Goal: Transaction & Acquisition: Purchase product/service

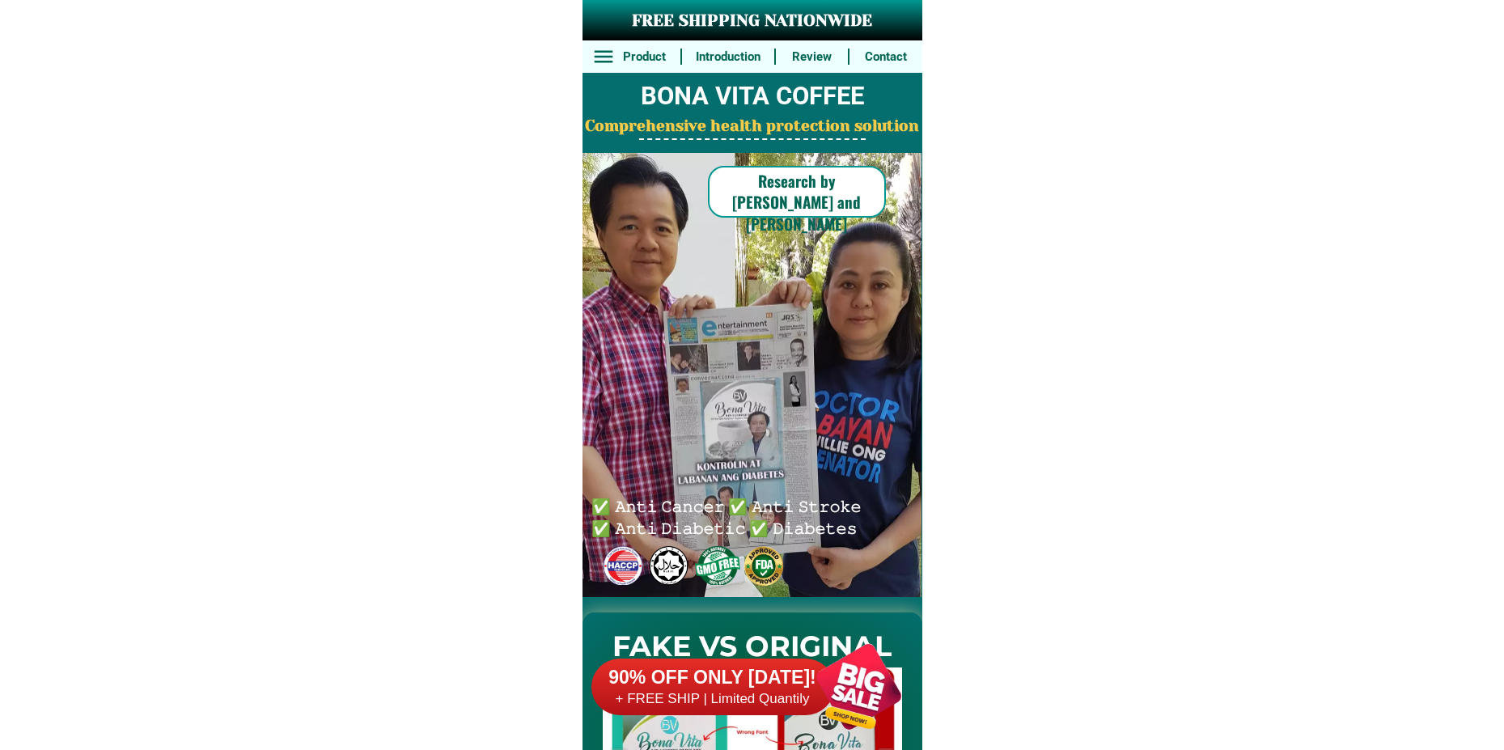
click at [837, 684] on div at bounding box center [858, 686] width 127 height 127
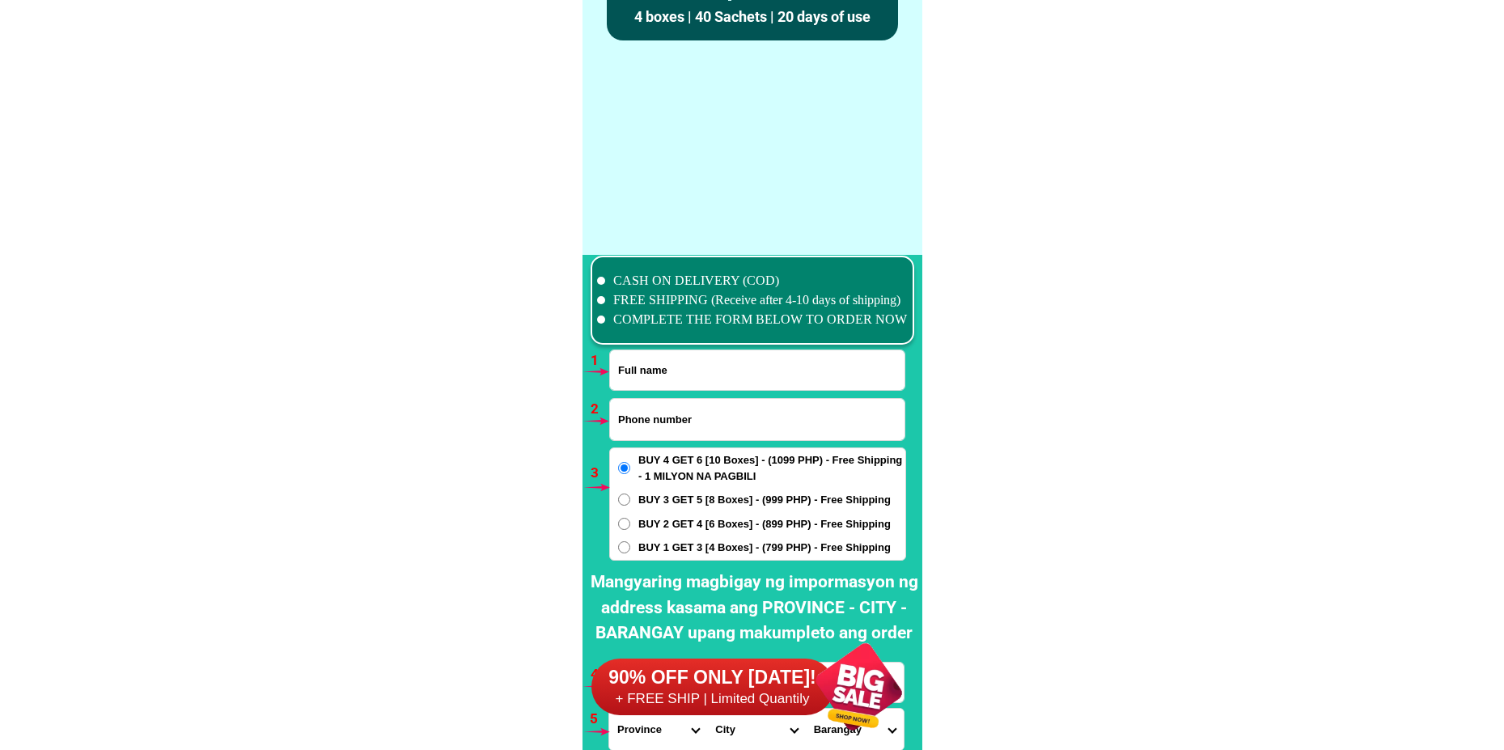
scroll to position [11899, 0]
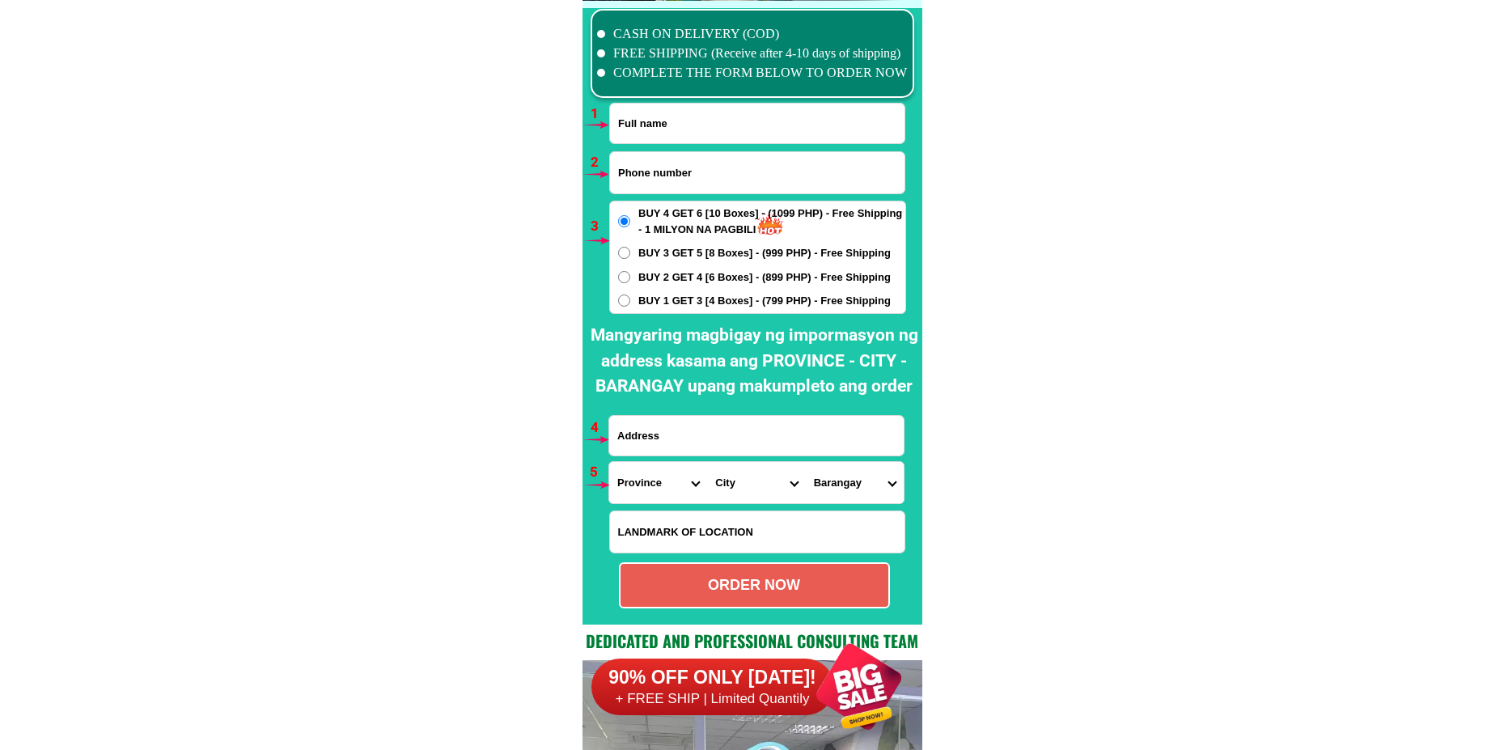
drag, startPoint x: 624, startPoint y: 135, endPoint x: 636, endPoint y: 135, distance: 12.1
click at [636, 135] on input "Input full_name" at bounding box center [757, 124] width 295 height 40
click at [675, 139] on input "Input full_name" at bounding box center [757, 124] width 295 height 40
paste input "[PERSON_NAME]"
type input "[PERSON_NAME]"
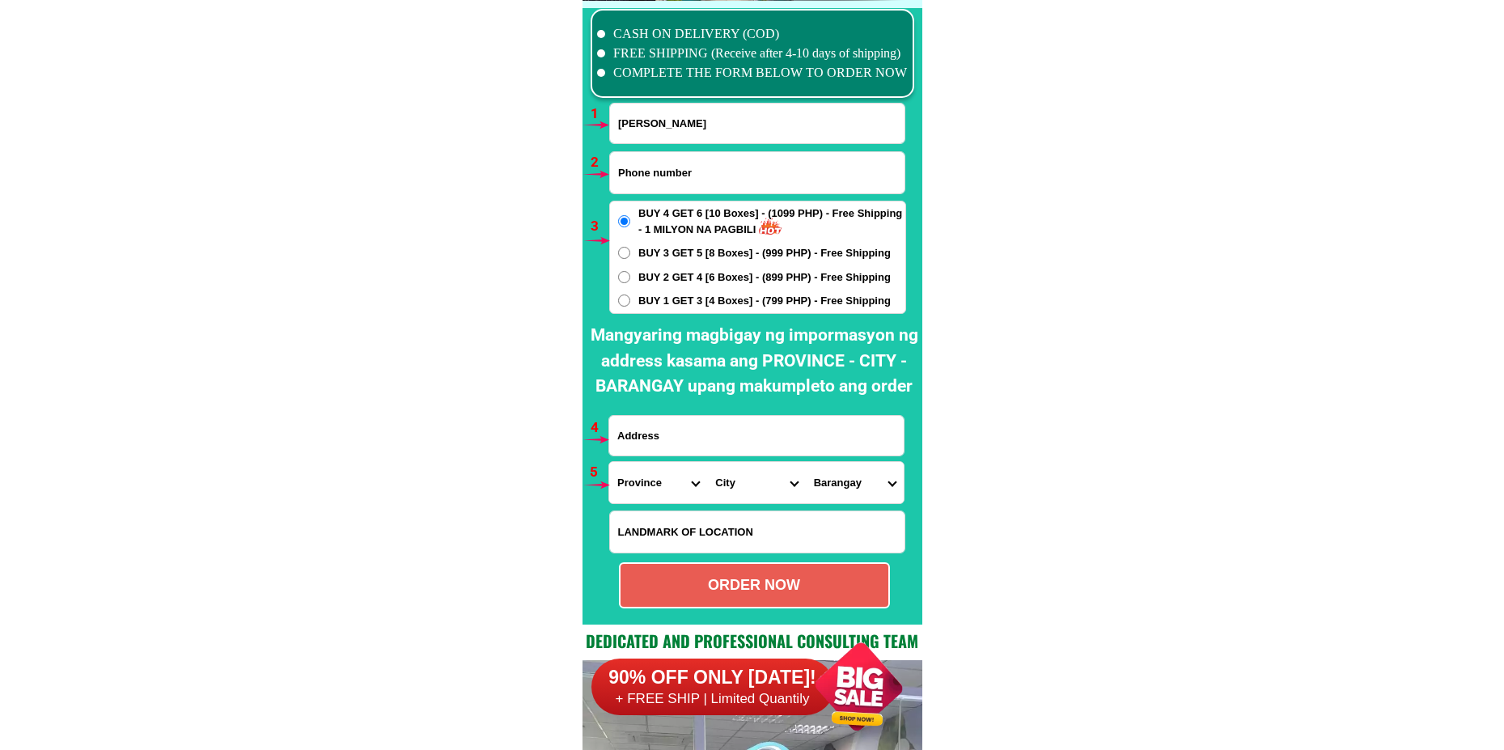
click at [657, 302] on span "BUY 1 GET 3 [4 Boxes] - (799 PHP) - Free Shipping" at bounding box center [764, 301] width 252 height 16
click at [630, 302] on input "BUY 1 GET 3 [4 Boxes] - (799 PHP) - Free Shipping" at bounding box center [624, 301] width 12 height 12
radio input "true"
click at [649, 172] on input "Input phone_number" at bounding box center [757, 172] width 295 height 41
paste input "09507850285"
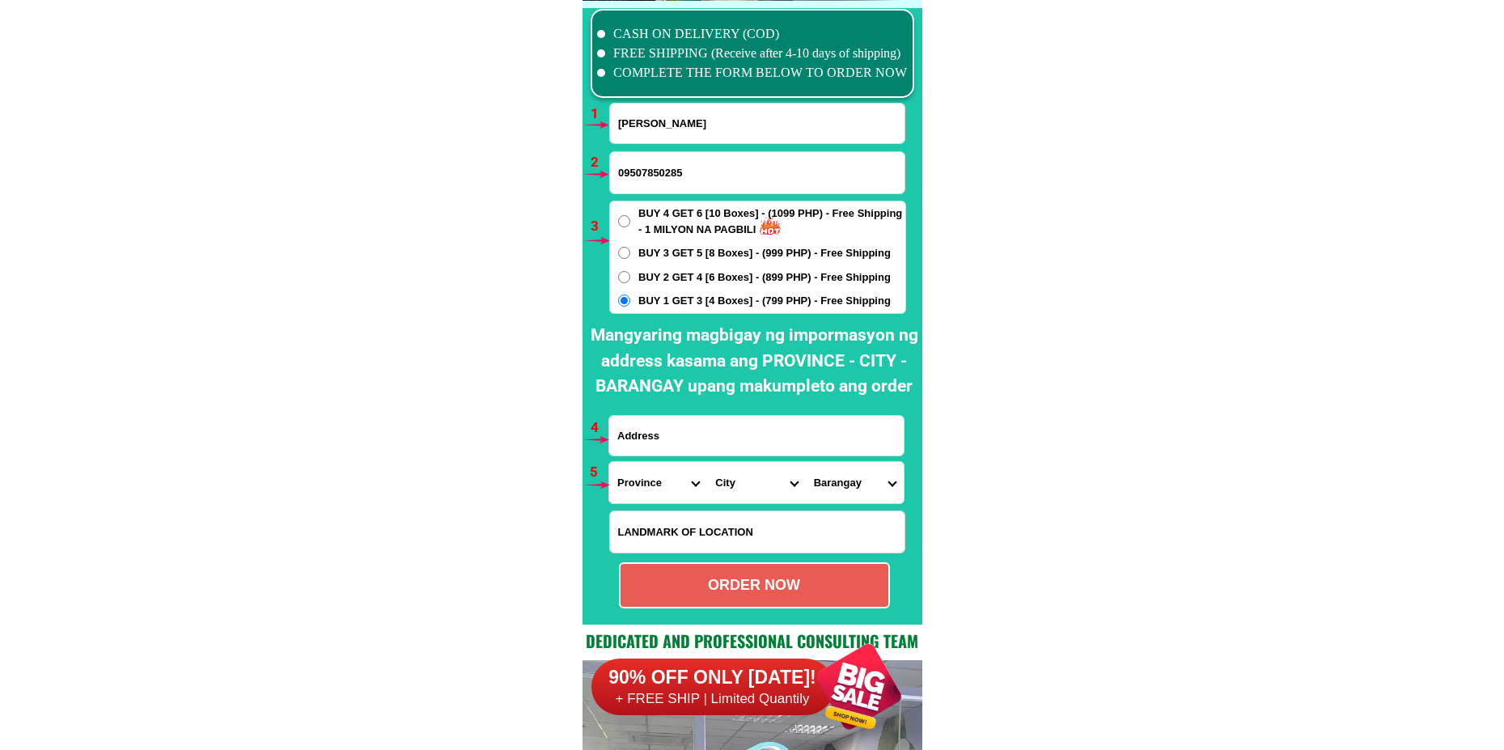
type input "09507850285"
click at [642, 448] on input "Input address" at bounding box center [756, 436] width 295 height 40
paste input "[PERSON_NAME] o erland subdivision brgy A [PERSON_NAME]"
type input "[PERSON_NAME] o erland subdivision brgy A [PERSON_NAME]"
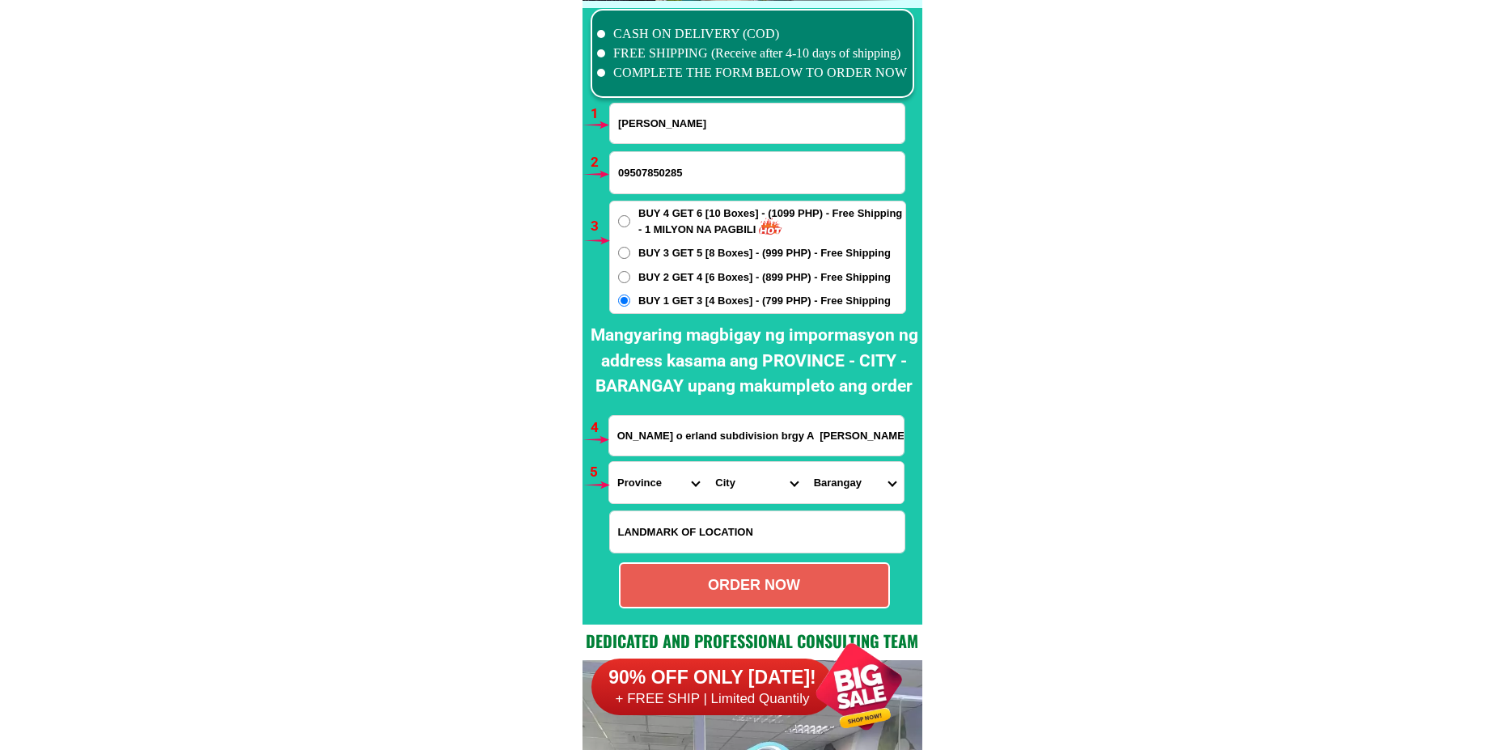
scroll to position [0, 0]
click at [825, 456] on form "[PERSON_NAME] 09507850285 ORDER NOW [PERSON_NAME] o erland subdivision brgy A […" at bounding box center [757, 356] width 298 height 506
drag, startPoint x: 655, startPoint y: 473, endPoint x: 651, endPoint y: 463, distance: 11.3
click at [655, 473] on select "Province [GEOGRAPHIC_DATA] [GEOGRAPHIC_DATA][PERSON_NAME][GEOGRAPHIC_DATA][GEOG…" at bounding box center [658, 482] width 98 height 41
select select "63_1"
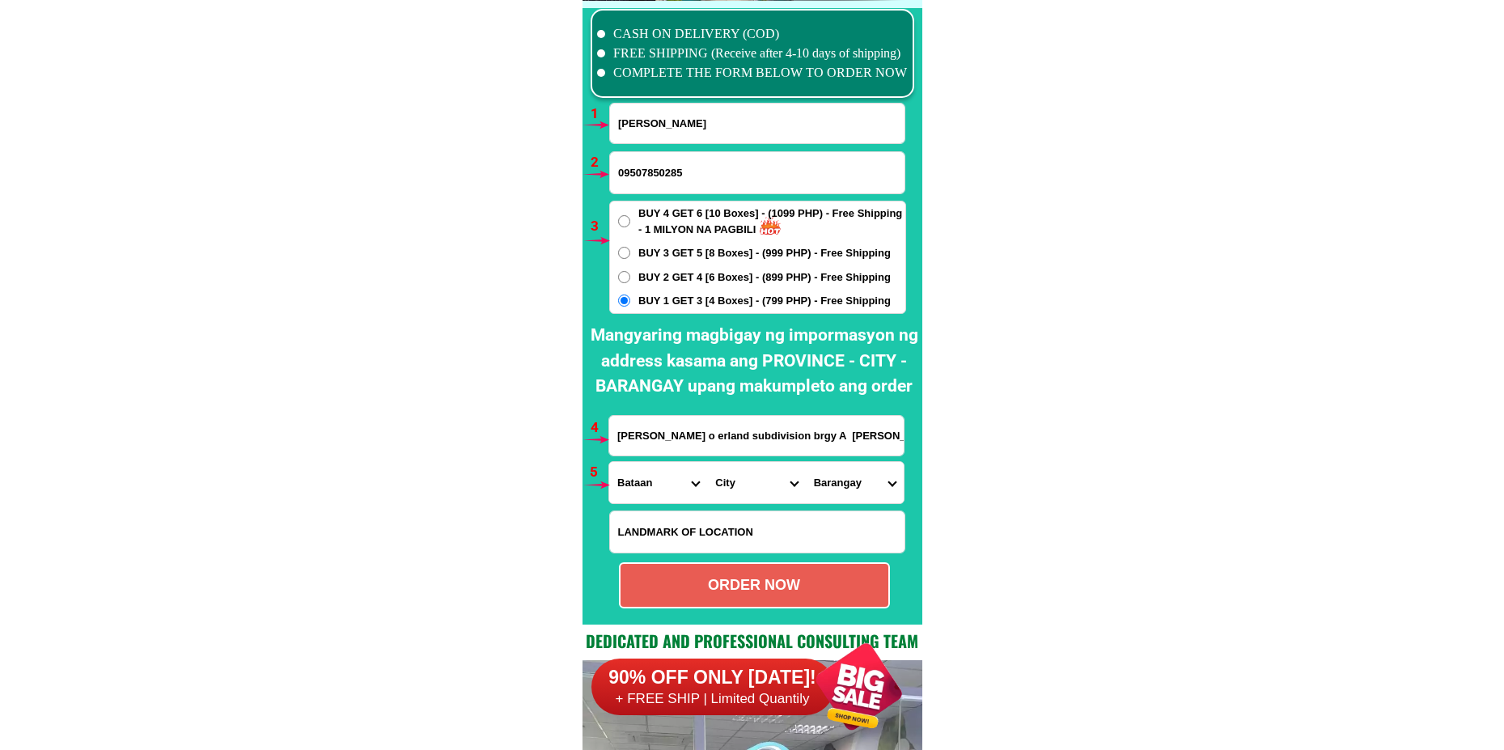
click at [609, 462] on select "Province [GEOGRAPHIC_DATA] [GEOGRAPHIC_DATA][PERSON_NAME][GEOGRAPHIC_DATA][GEOG…" at bounding box center [658, 482] width 98 height 41
click at [722, 478] on select "City [GEOGRAPHIC_DATA] [GEOGRAPHIC_DATA] [GEOGRAPHIC_DATA]-city [GEOGRAPHIC_DAT…" at bounding box center [756, 482] width 98 height 41
select select "63_15528"
click at [707, 462] on select "City [GEOGRAPHIC_DATA] [GEOGRAPHIC_DATA] [GEOGRAPHIC_DATA]-city [GEOGRAPHIC_DAT…" at bounding box center [756, 482] width 98 height 41
drag, startPoint x: 850, startPoint y: 460, endPoint x: 844, endPoint y: 476, distance: 17.1
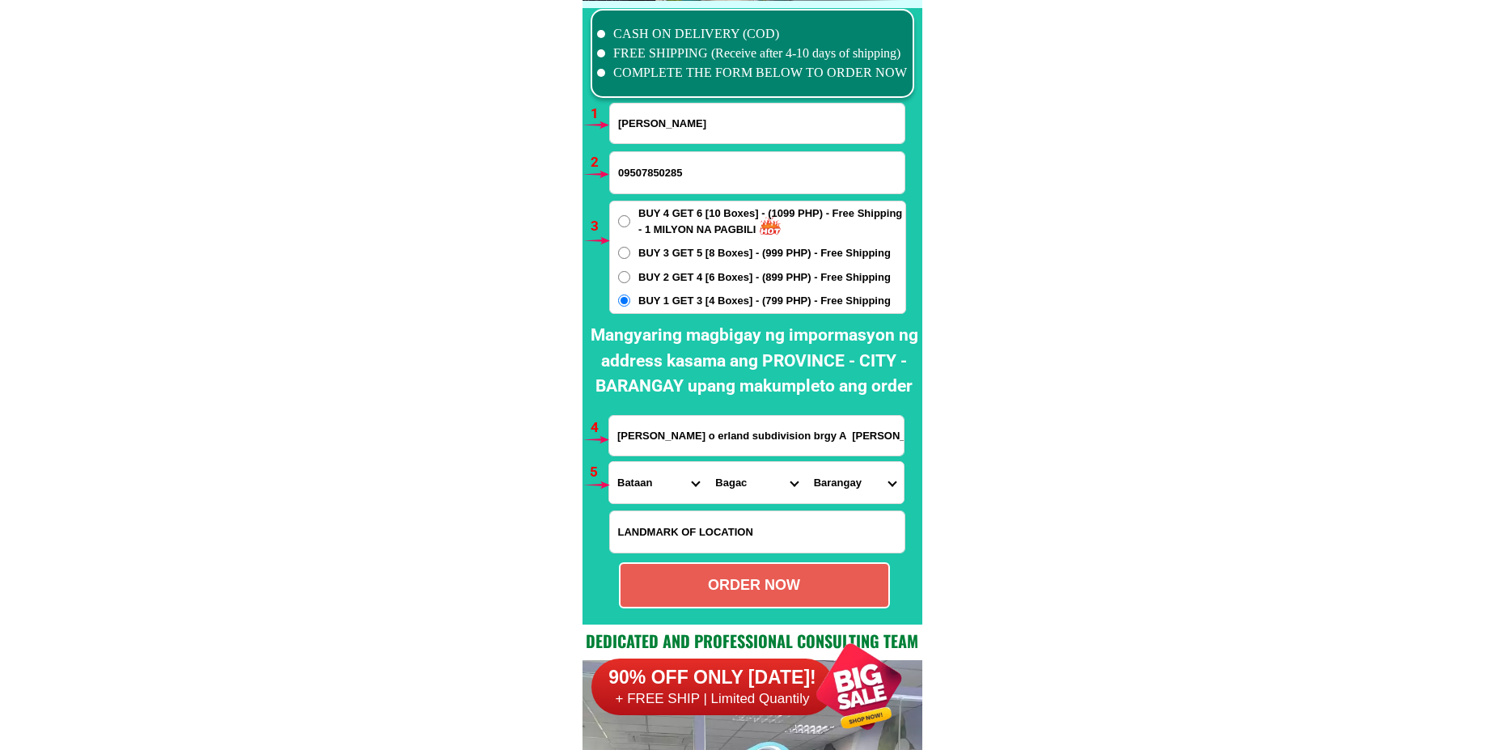
click at [850, 459] on form "[PERSON_NAME] 09507850285 ORDER NOW [PERSON_NAME] o erland subdivision brgy A […" at bounding box center [757, 356] width 298 height 506
drag, startPoint x: 842, startPoint y: 481, endPoint x: 846, endPoint y: 465, distance: 15.7
click at [844, 473] on select "Barangay [PERSON_NAME] (pob.) Banawang Binuangan [PERSON_NAME] Pag-asa (wawa-[G…" at bounding box center [855, 482] width 98 height 41
select select "63_1552875279"
click at [806, 462] on select "Barangay [PERSON_NAME] (pob.) Banawang Binuangan [PERSON_NAME] Pag-asa (wawa-[G…" at bounding box center [855, 482] width 98 height 41
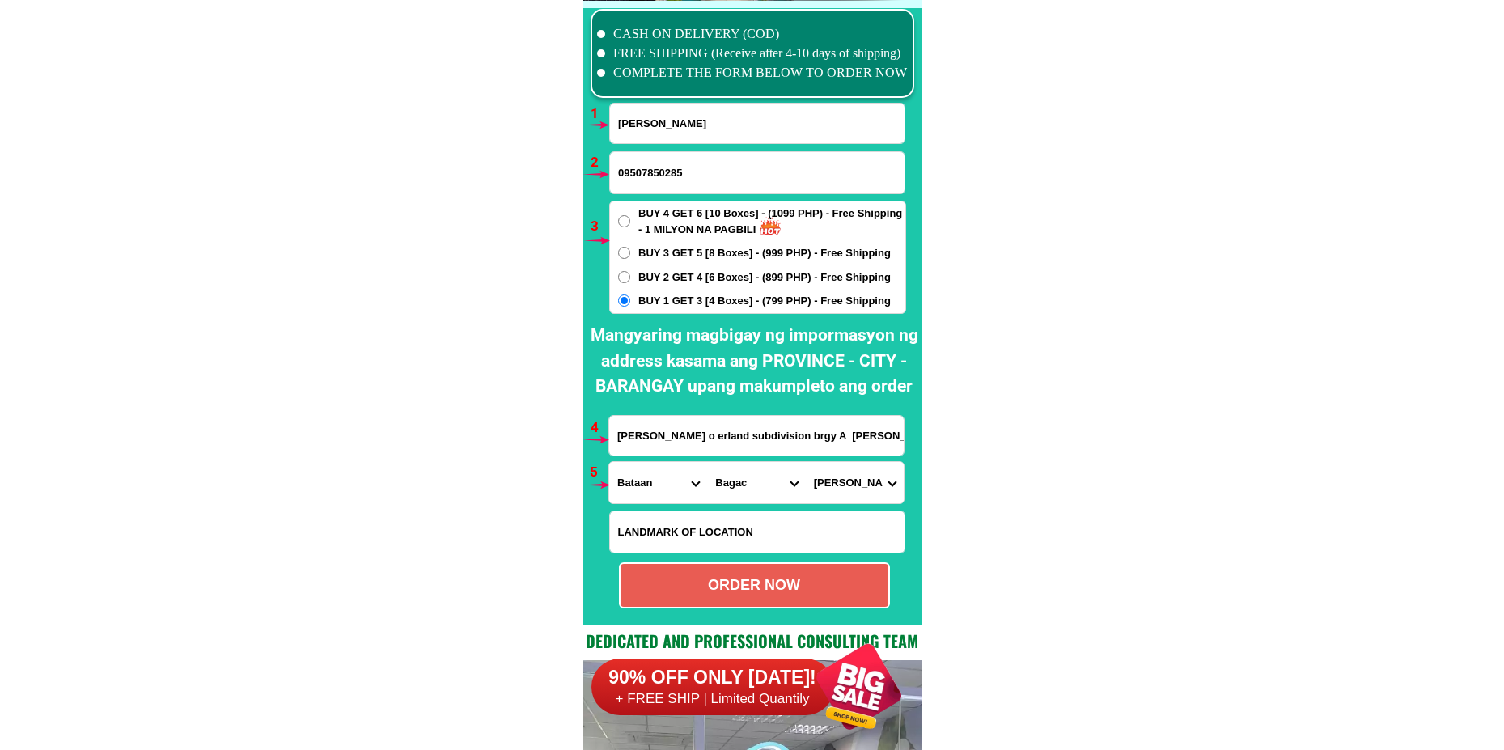
click at [797, 488] on select "City [GEOGRAPHIC_DATA] [GEOGRAPHIC_DATA] [GEOGRAPHIC_DATA]-city [GEOGRAPHIC_DAT…" at bounding box center [756, 482] width 98 height 41
click at [843, 488] on select "Barangay [PERSON_NAME] (pob.) Banawang Binuangan [PERSON_NAME] Pag-asa (wawa-[G…" at bounding box center [855, 482] width 98 height 41
click at [806, 462] on select "Barangay [PERSON_NAME] (pob.) Banawang Binuangan [PERSON_NAME] Pag-asa (wawa-[G…" at bounding box center [855, 482] width 98 height 41
click at [710, 580] on div "ORDER NOW" at bounding box center [755, 585] width 268 height 22
radio input "true"
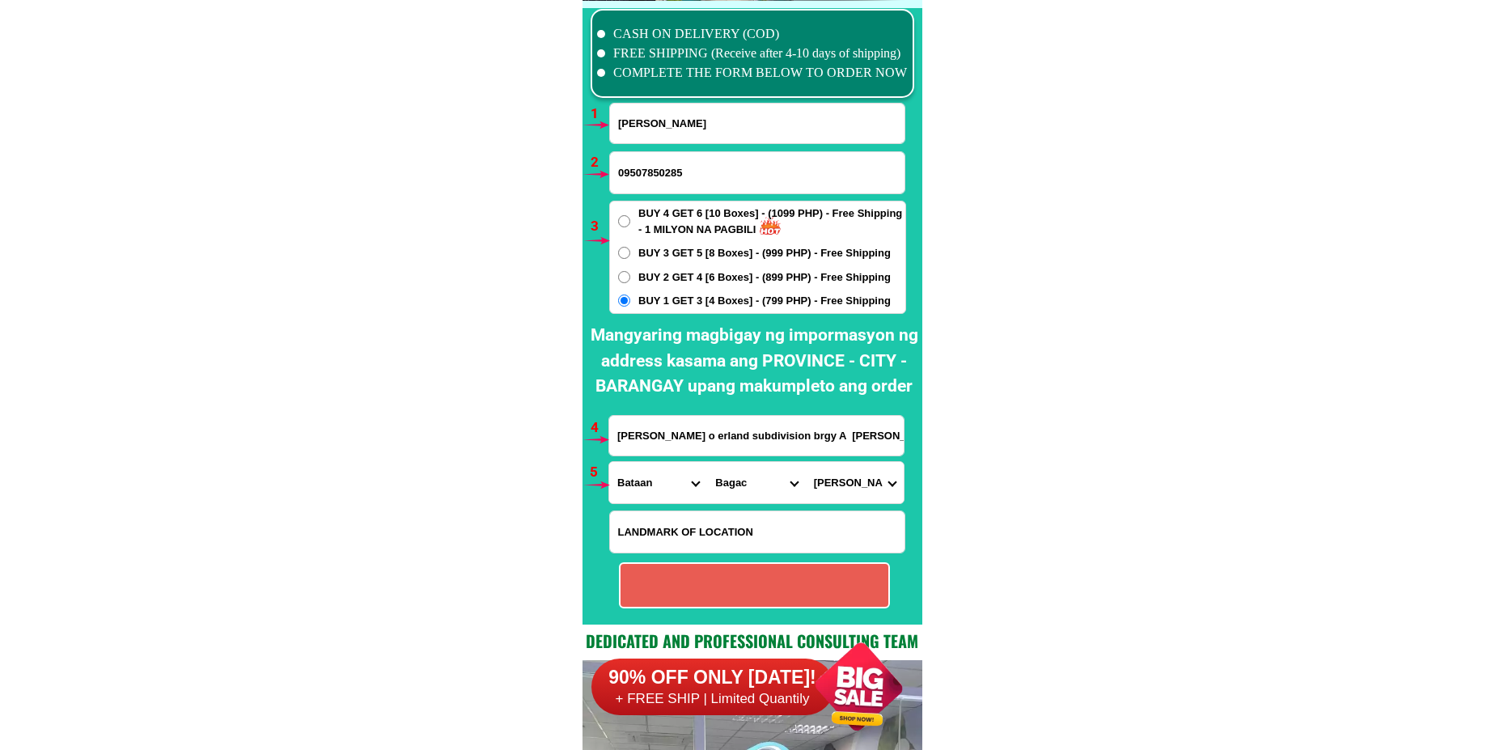
radio input "true"
click at [659, 127] on input "Input full_name" at bounding box center [757, 124] width 295 height 40
paste input "[PERSON_NAME]"
type input "[PERSON_NAME]"
click at [648, 162] on input "09507850285" at bounding box center [757, 172] width 295 height 41
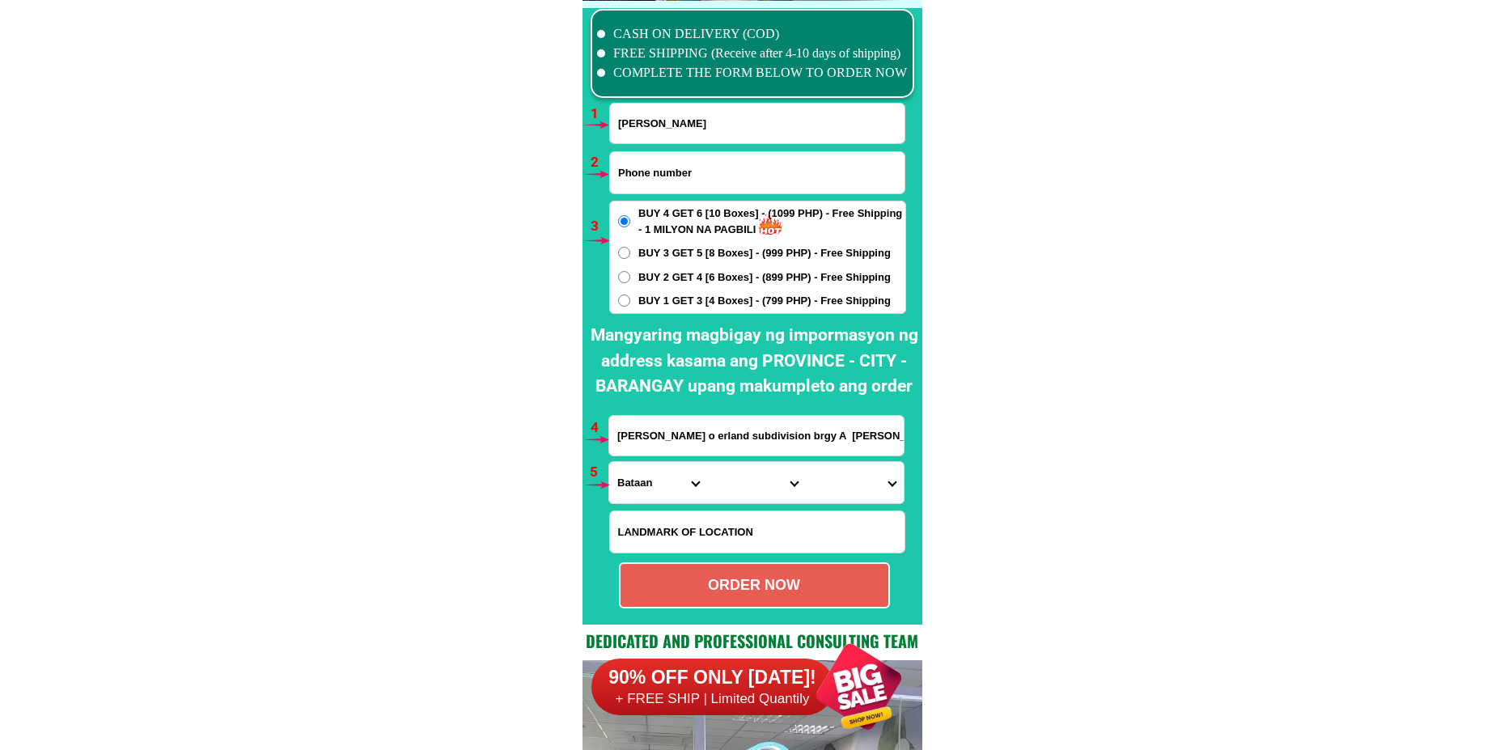
paste input "09753426458"
type input "09753426458"
click at [685, 262] on div "BUY 4 GET 6 [10 Boxes] - (1099 PHP) - Free Shipping - 1 MILYON NA PAGBILI BUY 3…" at bounding box center [757, 257] width 297 height 113
click at [693, 256] on span "BUY 3 GET 5 [8 Boxes] - (999 PHP) - Free Shipping" at bounding box center [764, 253] width 252 height 16
click at [630, 256] on input "BUY 3 GET 5 [8 Boxes] - (999 PHP) - Free Shipping" at bounding box center [624, 253] width 12 height 12
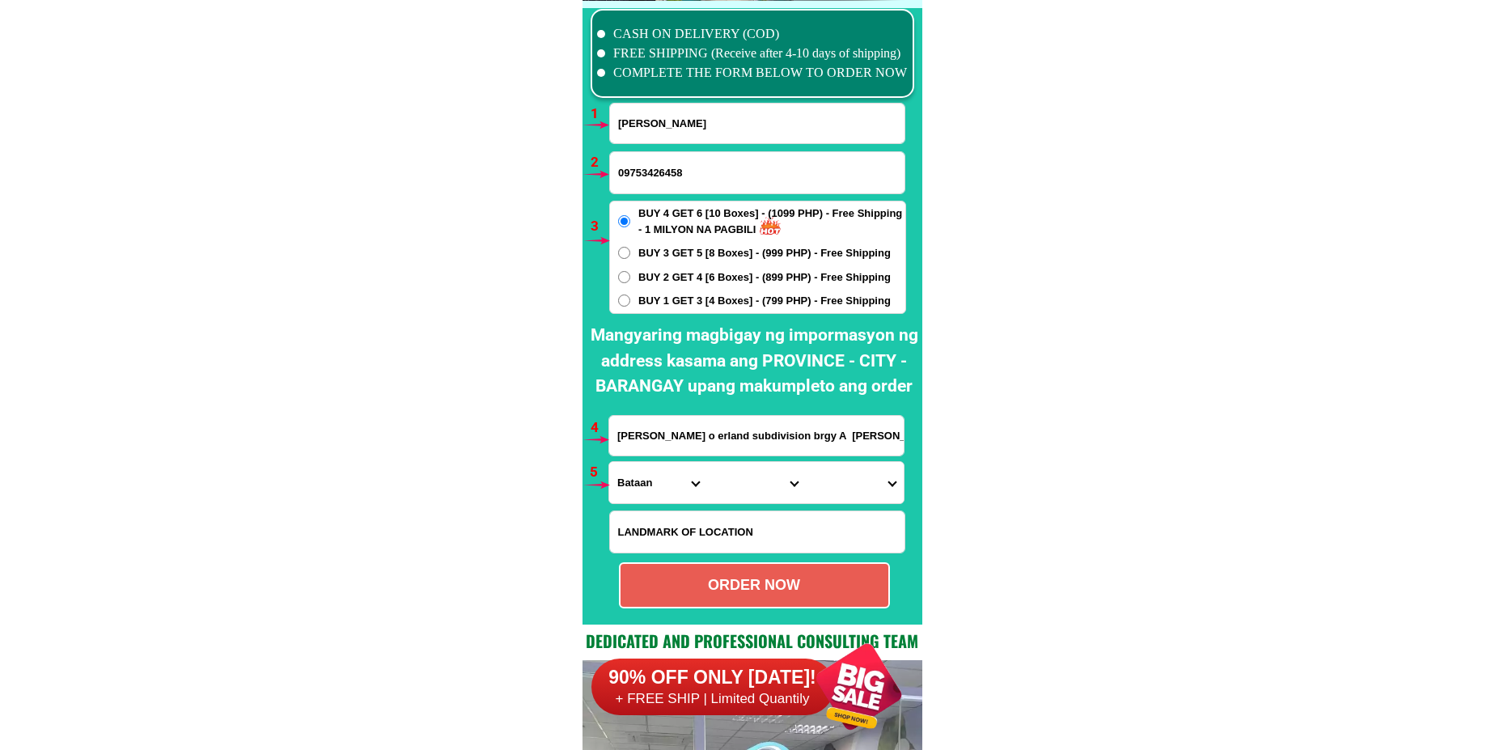
radio input "true"
click at [692, 424] on input "[PERSON_NAME] o erland subdivision brgy A [PERSON_NAME]" at bounding box center [756, 436] width 295 height 40
paste input "po1 [GEOGRAPHIC_DATA] Habay 1 [GEOGRAPHIC_DATA] [GEOGRAPHIC_DATA] [PERSON_NAME]…"
type input "po1 [GEOGRAPHIC_DATA] Habay 1 [GEOGRAPHIC_DATA] [GEOGRAPHIC_DATA] [PERSON_NAME]…"
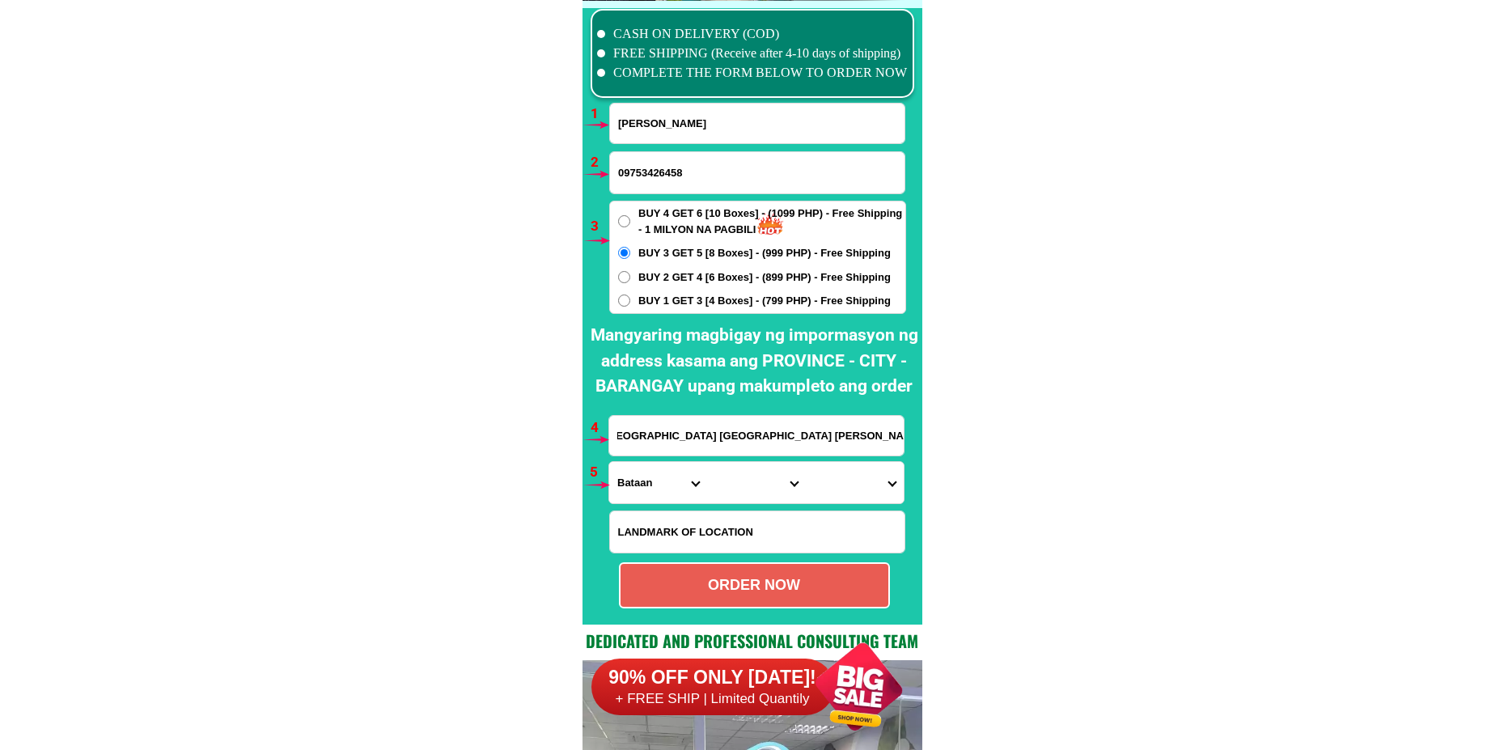
scroll to position [0, 0]
drag, startPoint x: 655, startPoint y: 491, endPoint x: 655, endPoint y: 464, distance: 26.7
click at [655, 490] on select "Province [GEOGRAPHIC_DATA] [GEOGRAPHIC_DATA][PERSON_NAME][GEOGRAPHIC_DATA][GEOG…" at bounding box center [658, 482] width 98 height 41
select select "63_826"
click at [609, 462] on select "Province [GEOGRAPHIC_DATA] [GEOGRAPHIC_DATA][PERSON_NAME][GEOGRAPHIC_DATA][GEOG…" at bounding box center [658, 482] width 98 height 41
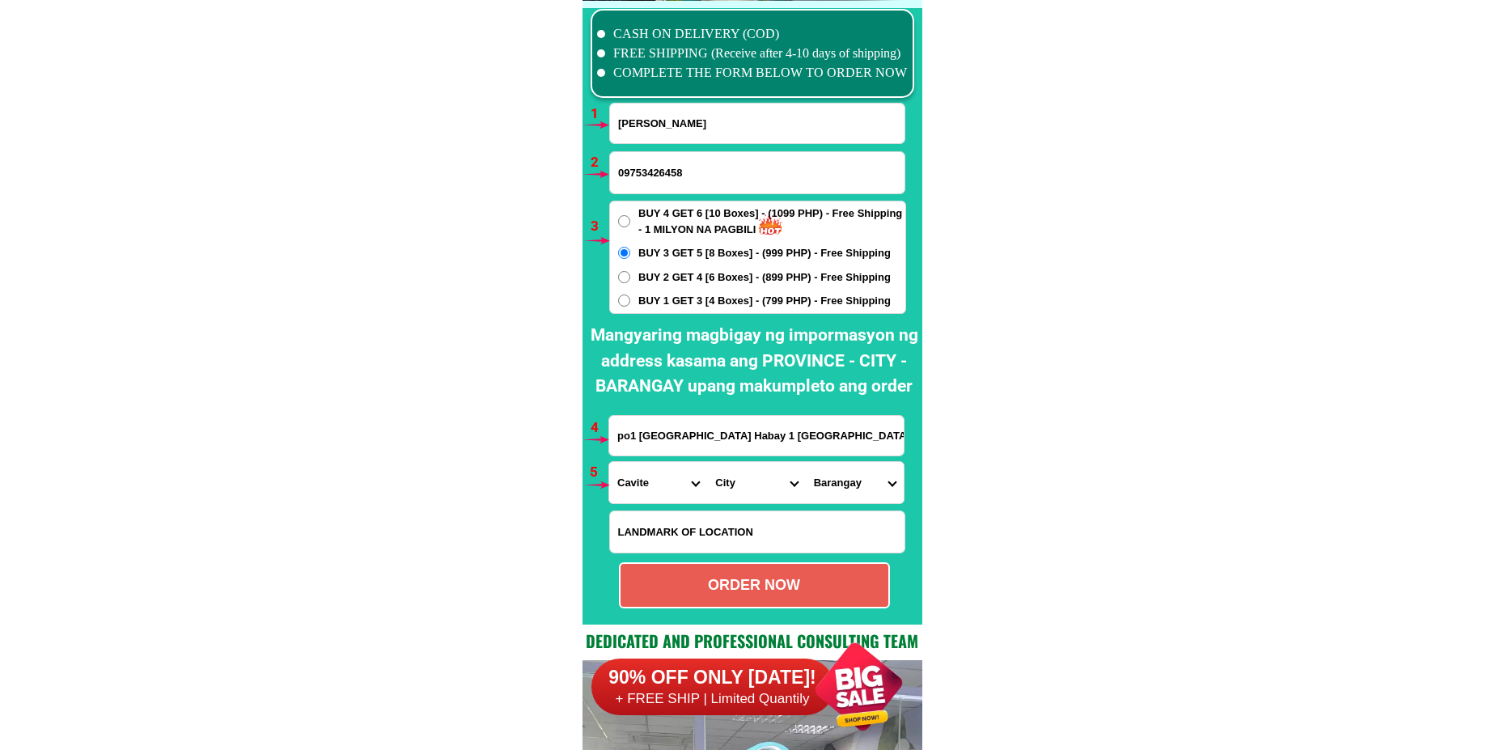
drag, startPoint x: 734, startPoint y: 485, endPoint x: 735, endPoint y: 467, distance: 17.8
click at [735, 483] on select "City [PERSON_NAME] [PERSON_NAME] [GEOGRAPHIC_DATA]-city [GEOGRAPHIC_DATA]-[GEOG…" at bounding box center [756, 482] width 98 height 41
select select "63_8268103"
click at [707, 462] on select "City [PERSON_NAME] [PERSON_NAME] [GEOGRAPHIC_DATA]-city [GEOGRAPHIC_DATA]-[GEOG…" at bounding box center [756, 482] width 98 height 41
drag, startPoint x: 836, startPoint y: 490, endPoint x: 845, endPoint y: 464, distance: 28.1
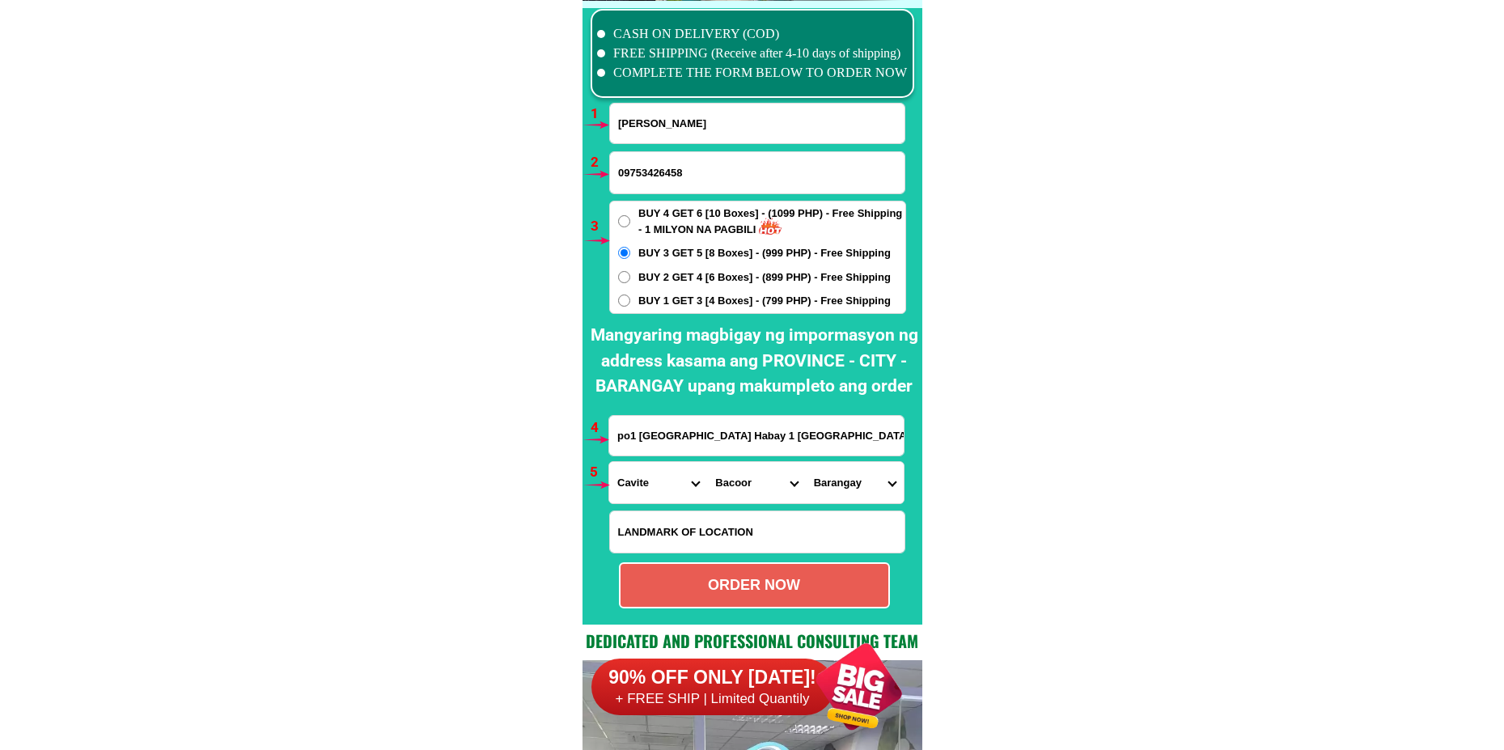
click at [836, 490] on select "Barangay [PERSON_NAME] [PERSON_NAME] Aniban iii Aniban iv Aniban v Banalo Bayan…" at bounding box center [855, 482] width 98 height 41
select select "63_82681034620"
click at [806, 462] on select "Barangay [PERSON_NAME] [PERSON_NAME] Aniban iii Aniban iv Aniban v Banalo Bayan…" at bounding box center [855, 482] width 98 height 41
click at [721, 580] on div "ORDER NOW" at bounding box center [755, 585] width 268 height 22
radio input "true"
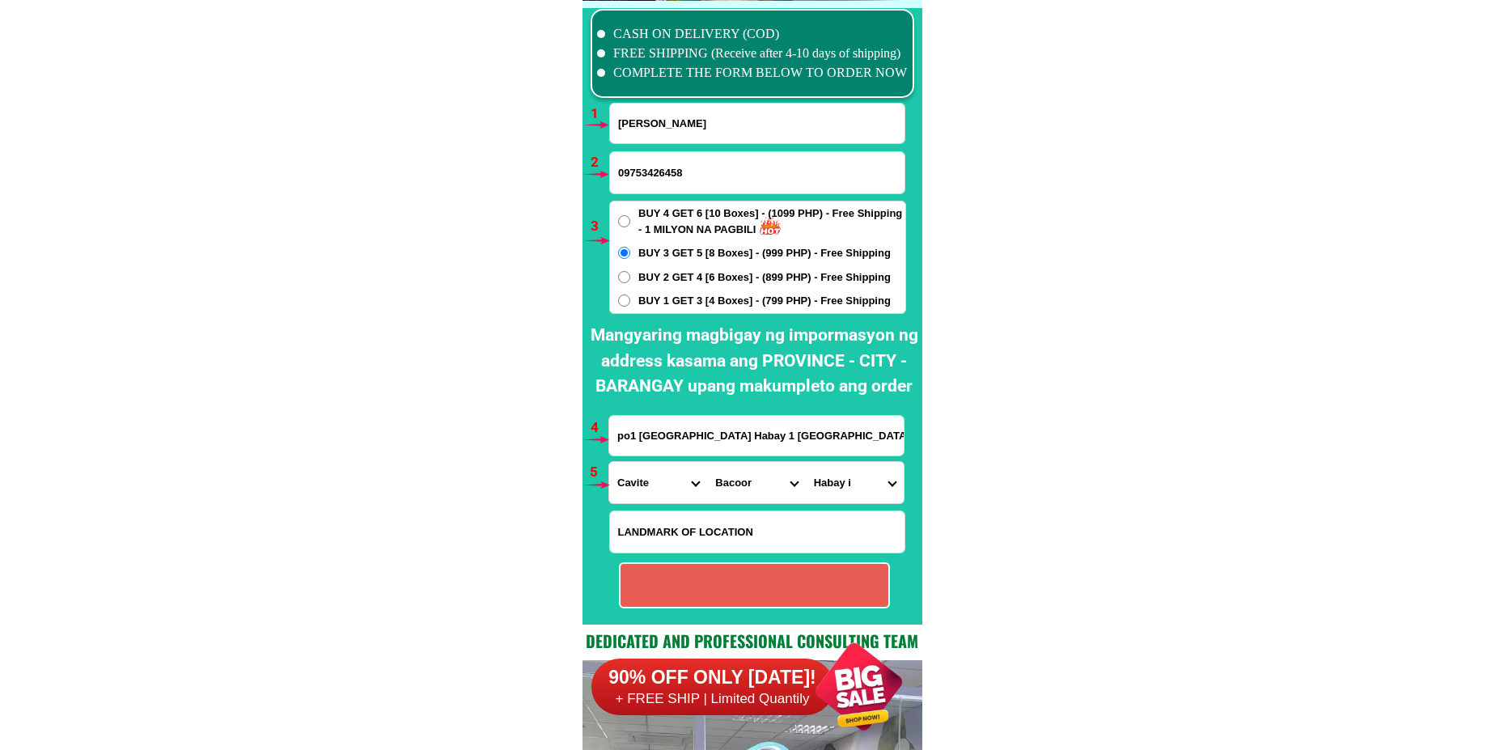
radio input "true"
